Goal: Task Accomplishment & Management: Complete application form

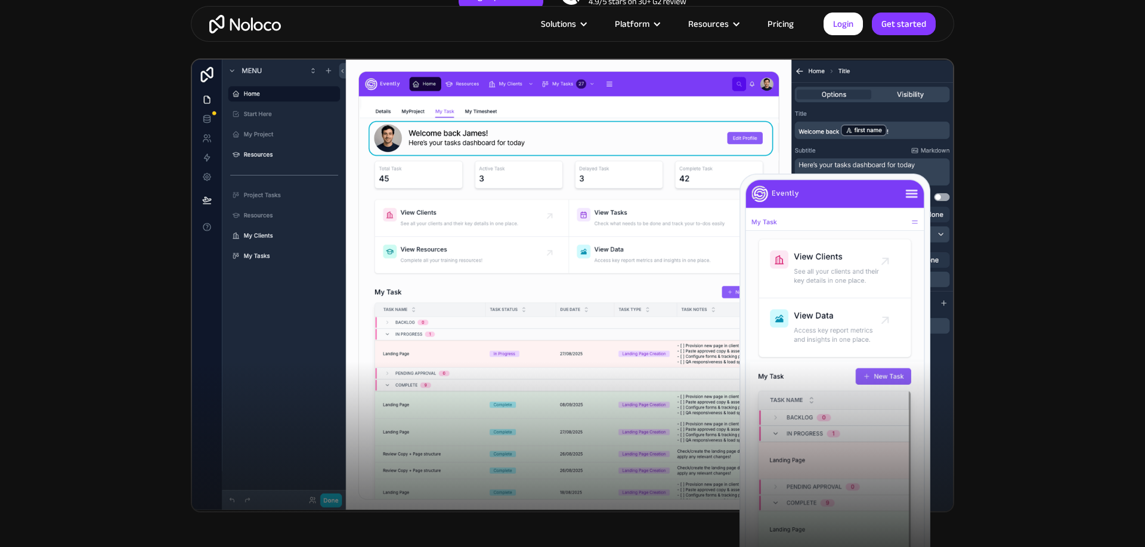
scroll to position [335, 0]
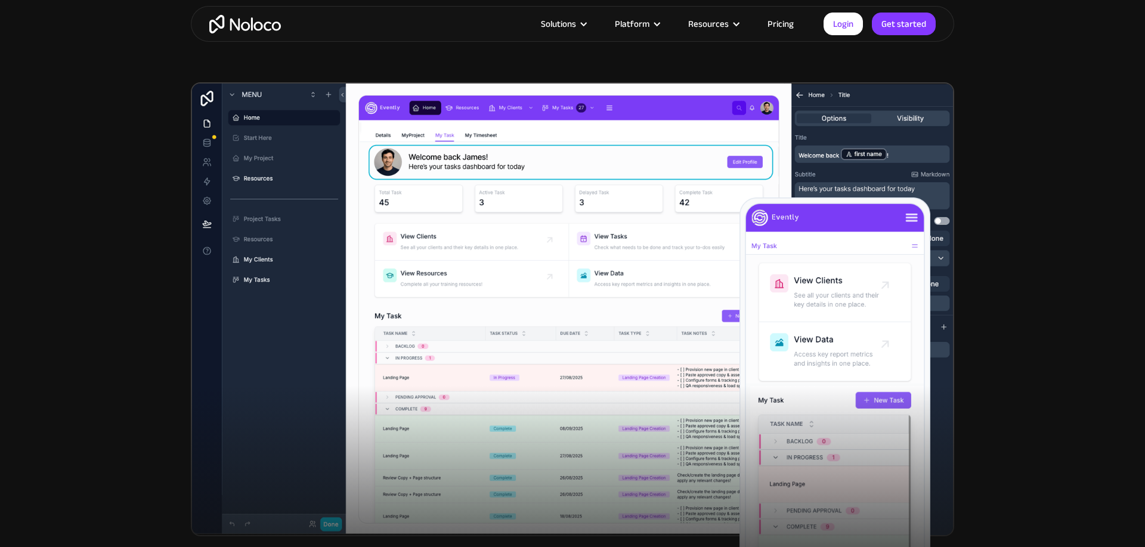
click at [471, 24] on article "Solutions Use Cases Business Types Project Management Keep track of customers, …" at bounding box center [552, 24] width 543 height 16
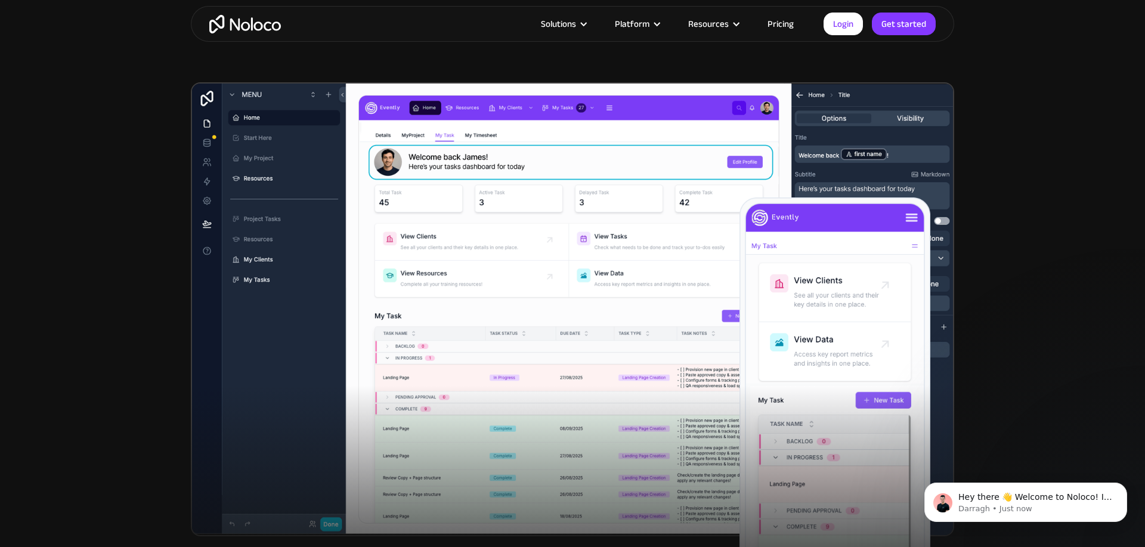
scroll to position [0, 0]
click at [1005, 56] on section "New: Connect Noloco to Stripe Custom No-Code Business Apps Platform Flexible Bu…" at bounding box center [572, 145] width 1145 height 960
click at [902, 27] on link "Get started" at bounding box center [904, 24] width 64 height 23
